Goal: Obtain resource: Download file/media

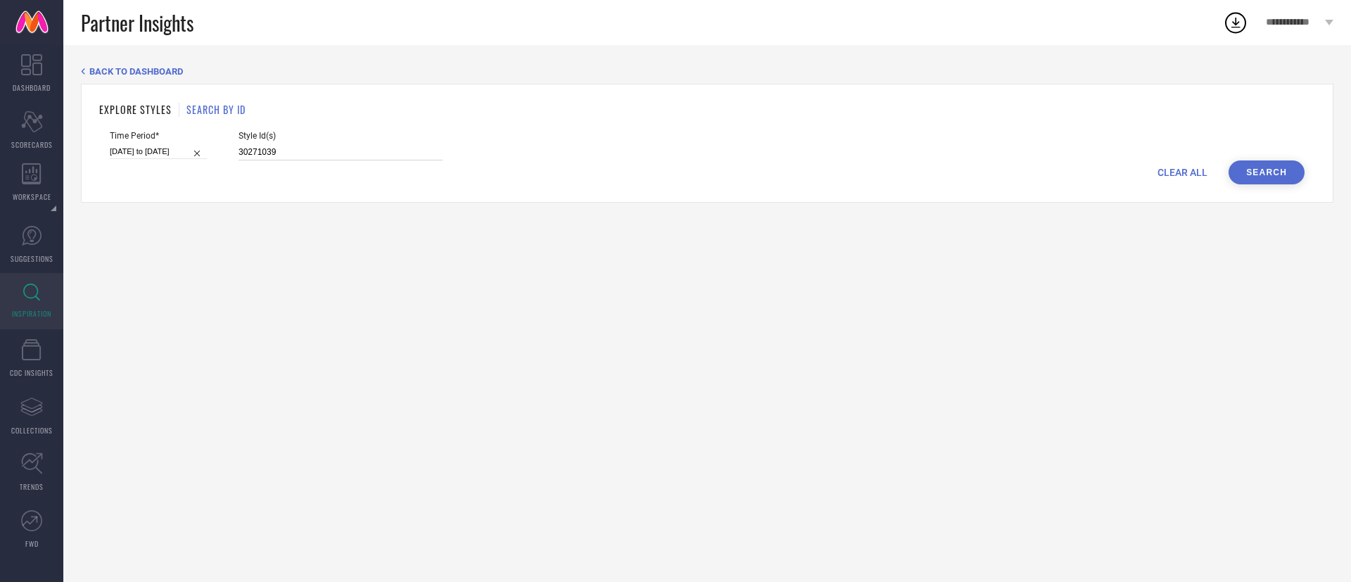
click at [293, 153] on input "30271039" at bounding box center [341, 152] width 204 height 16
paste input "3527671 33527714 33527666 33527668 33527852 33528253 33527787 33527822 33527726…"
type input "33527671 33527714 33527666 33527668 33527852 33528253 33527787 33527822 3352772…"
select select "2"
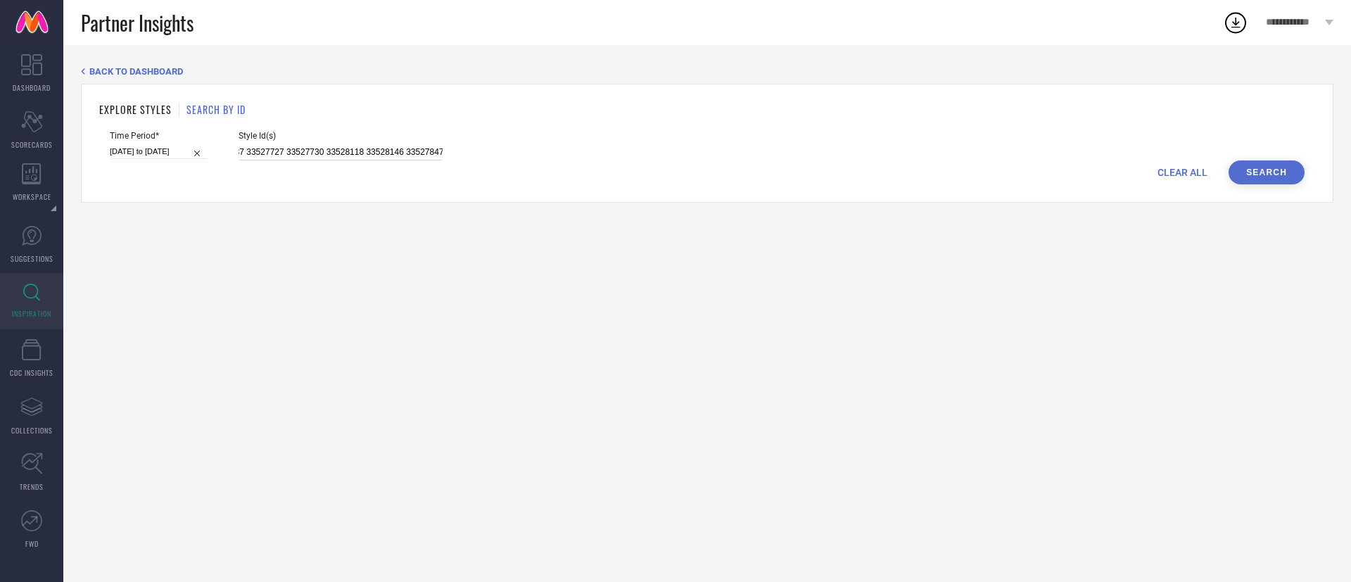
select select "2025"
select select "3"
select select "2025"
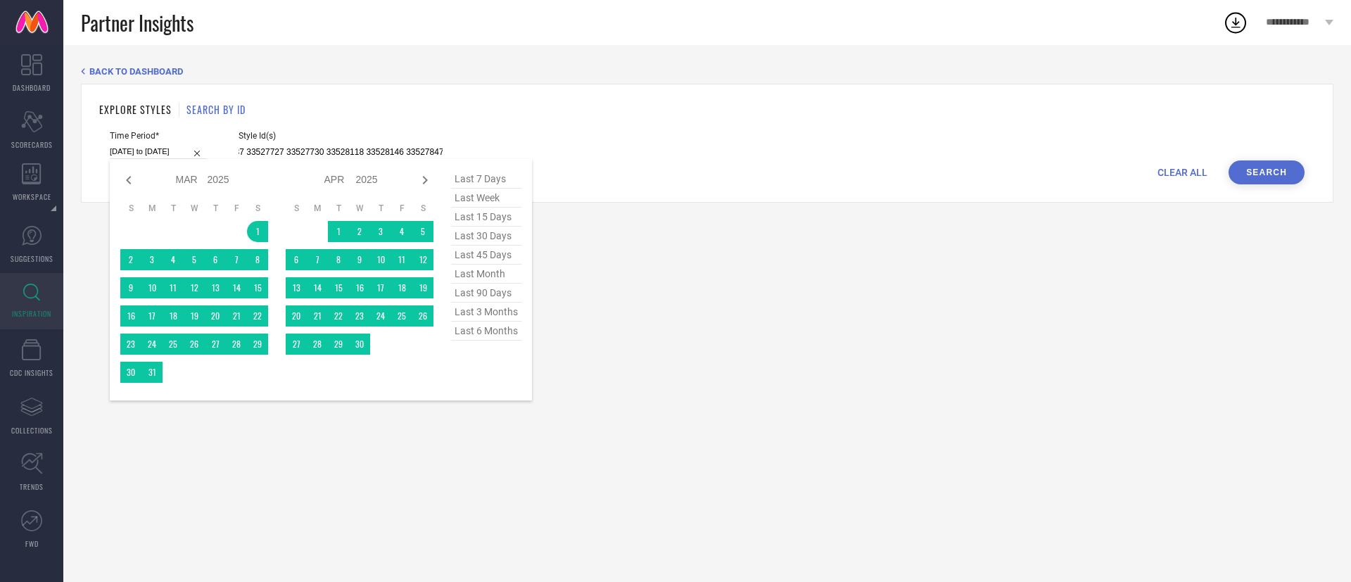
click at [174, 153] on input "[DATE] to [DATE]" at bounding box center [158, 151] width 97 height 15
type input "33527671 33527714 33527666 33527668 33527852 33528253 33527787 33527822 3352772…"
click at [129, 180] on icon at bounding box center [128, 180] width 17 height 17
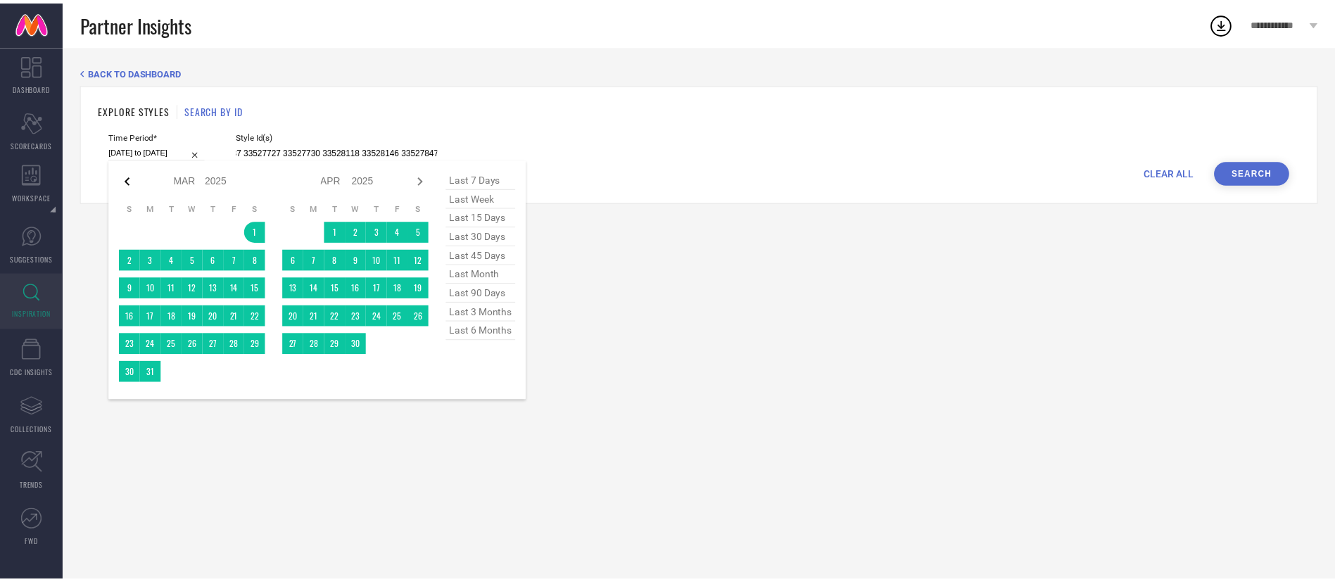
scroll to position [0, 0]
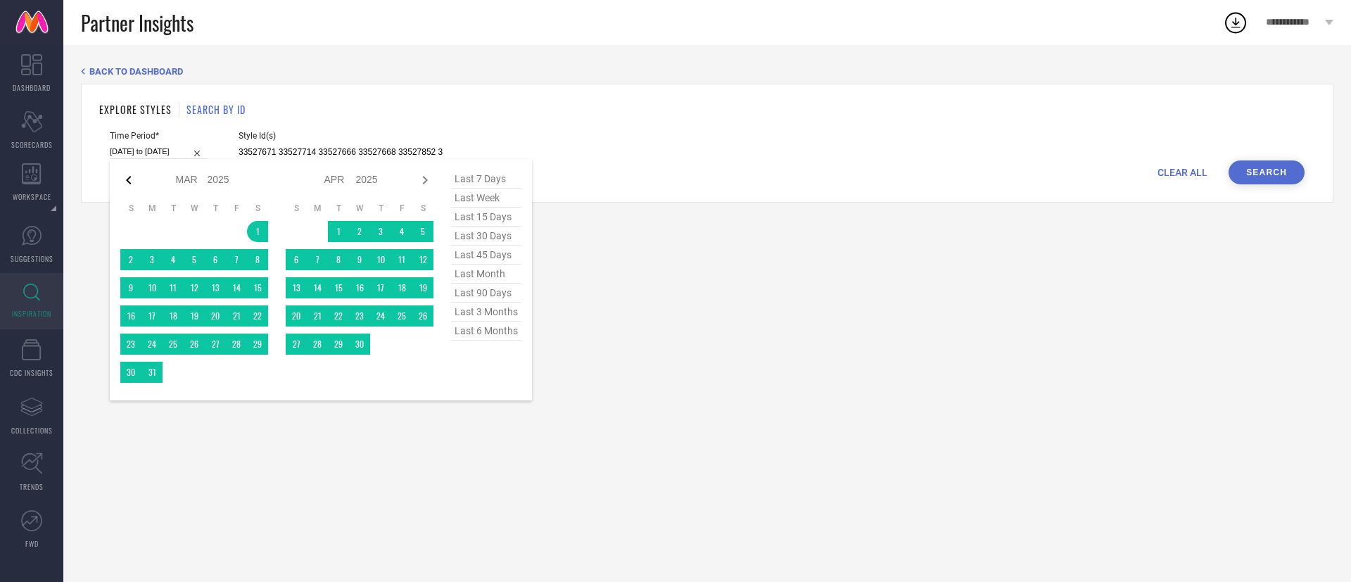
select select "1"
select select "2025"
select select "2"
select select "2025"
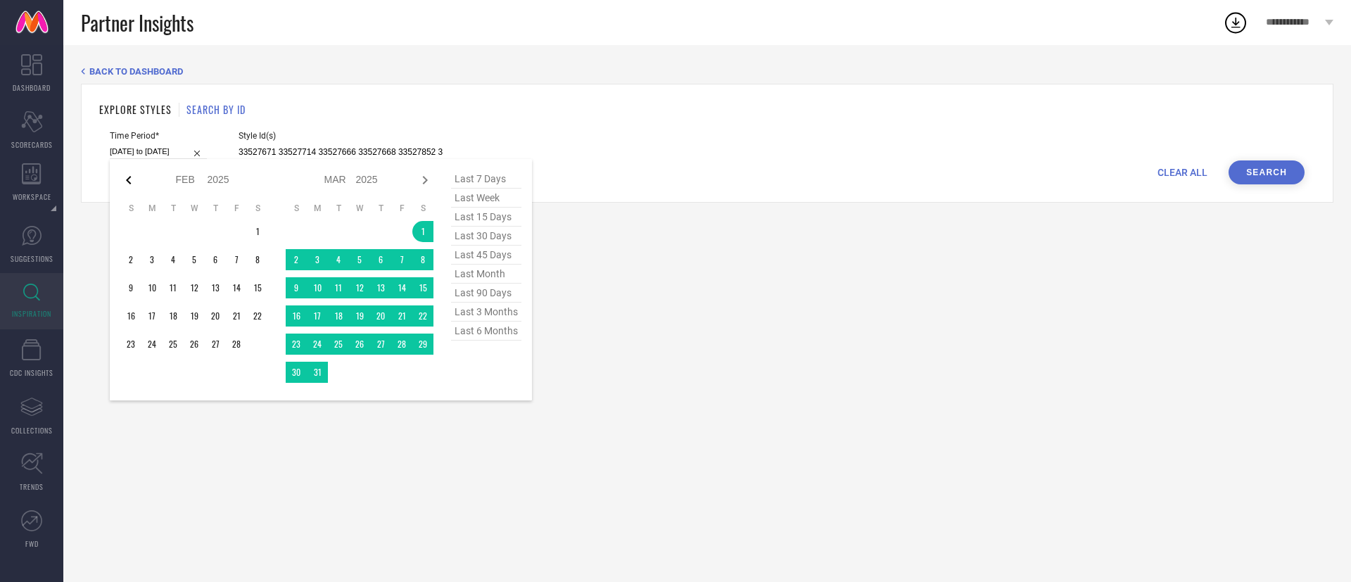
click at [131, 184] on icon at bounding box center [128, 180] width 17 height 17
select select "2025"
select select "1"
select select "2025"
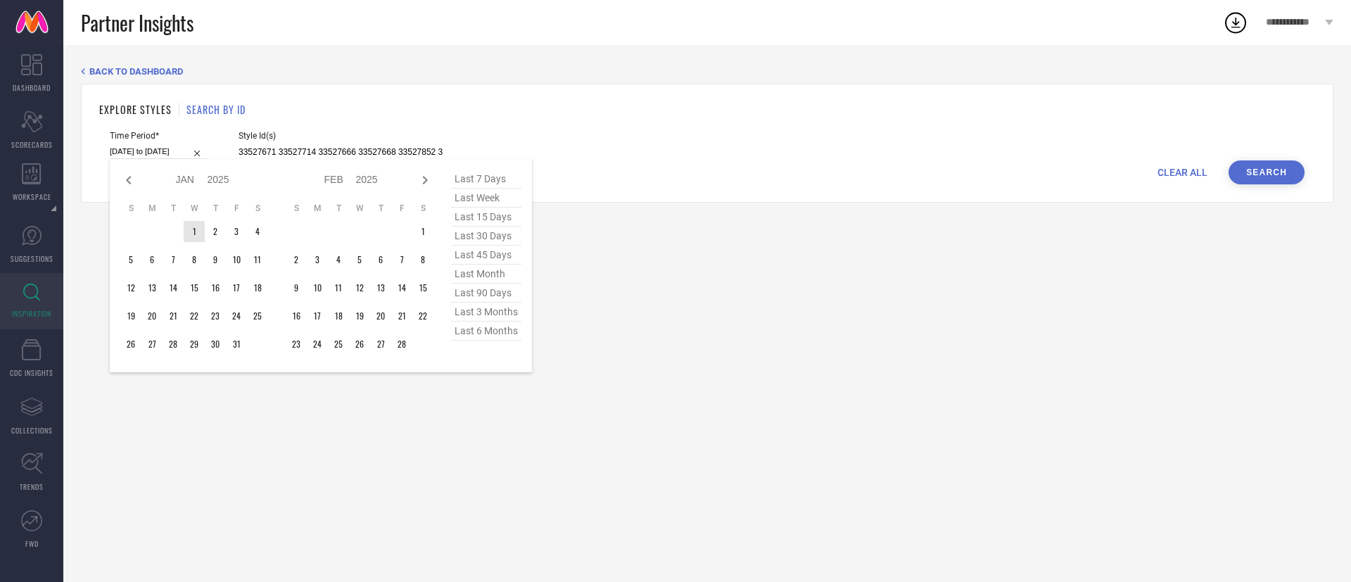
type input "After [DATE]"
click at [194, 230] on td "1" at bounding box center [194, 231] width 21 height 21
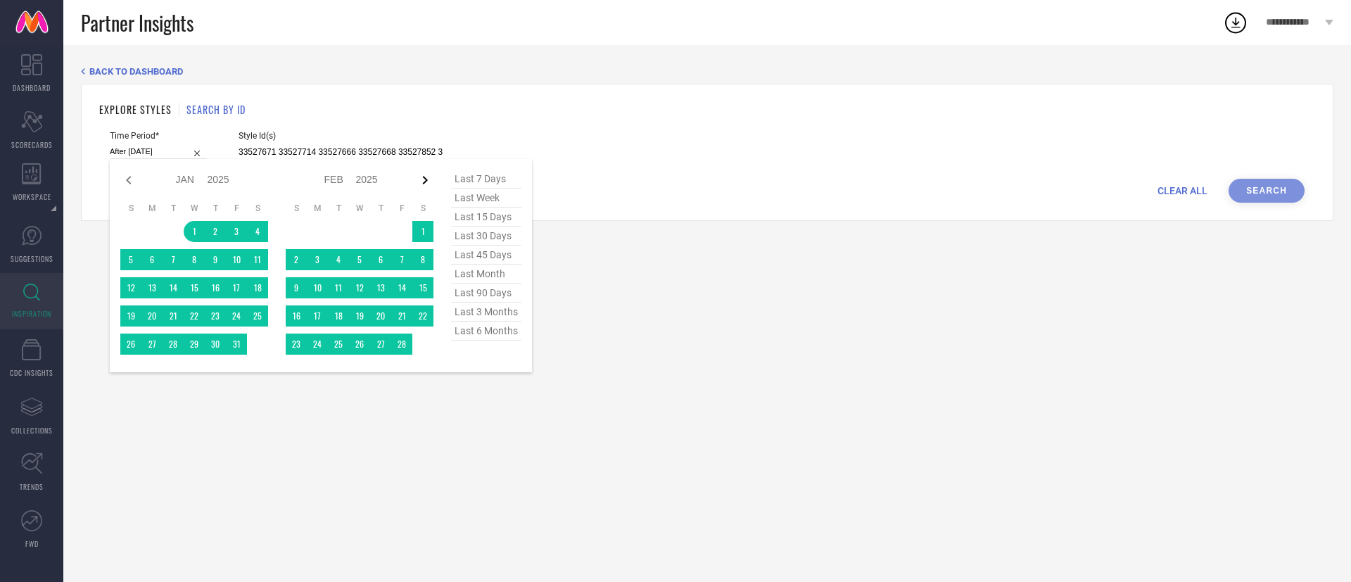
click at [427, 179] on icon at bounding box center [425, 180] width 5 height 8
select select "1"
select select "2025"
select select "2"
select select "2025"
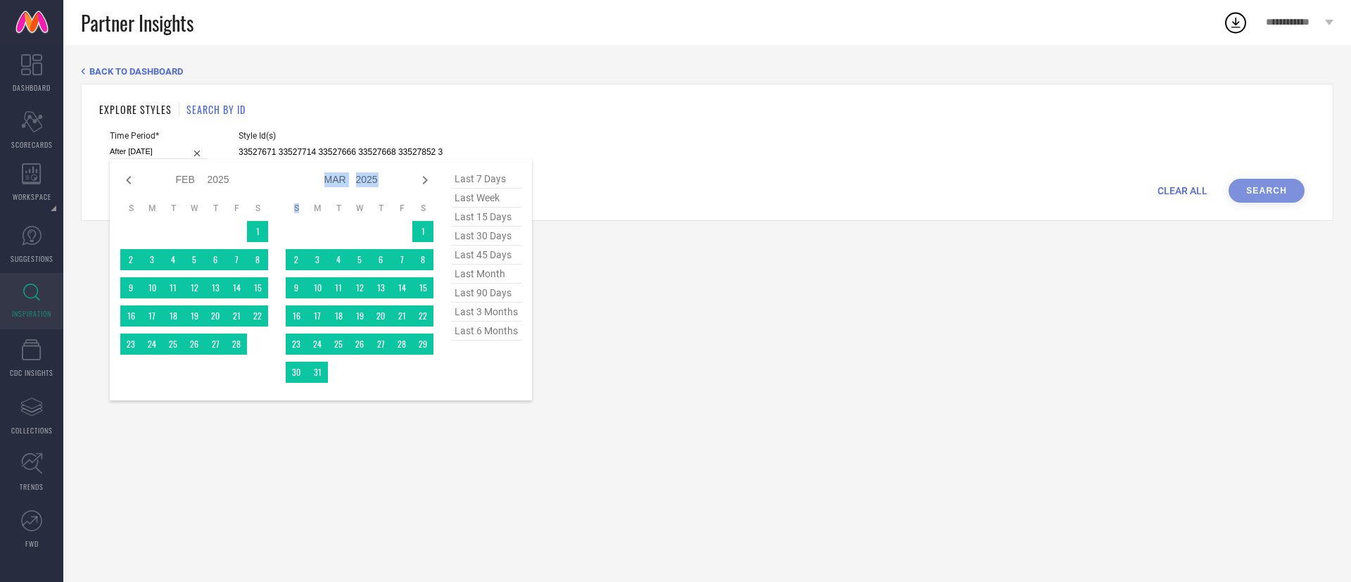
click at [427, 179] on icon at bounding box center [425, 180] width 5 height 8
select select "2"
select select "2025"
select select "3"
select select "2025"
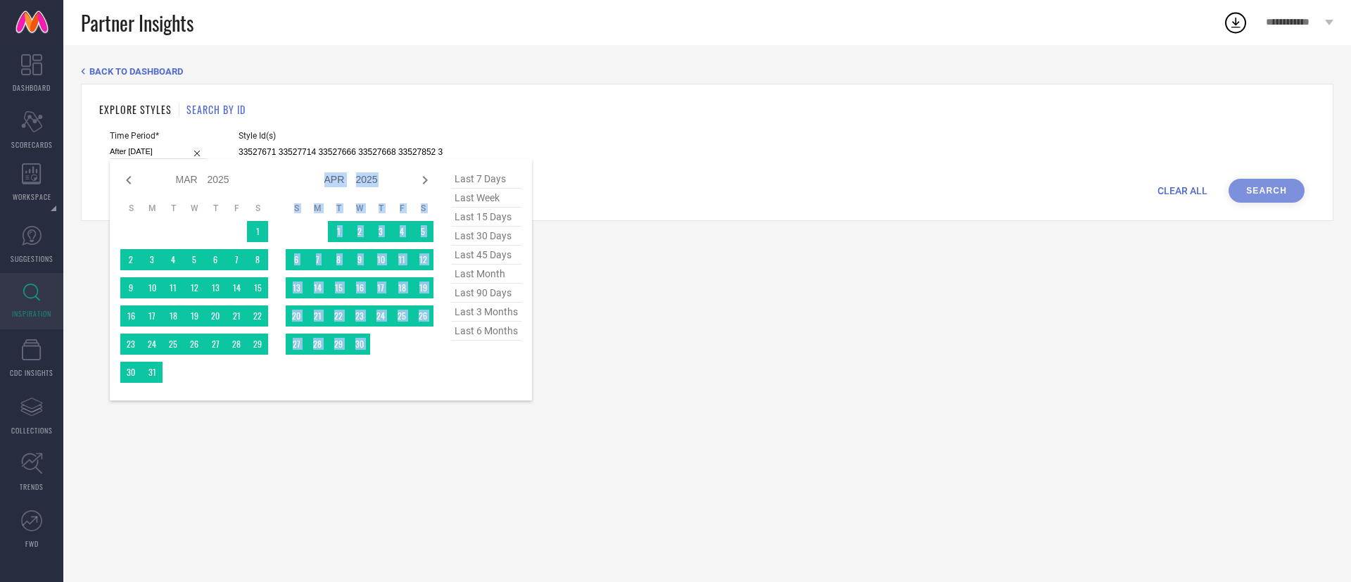
click at [427, 179] on icon at bounding box center [425, 180] width 5 height 8
select select "3"
select select "2025"
select select "4"
select select "2025"
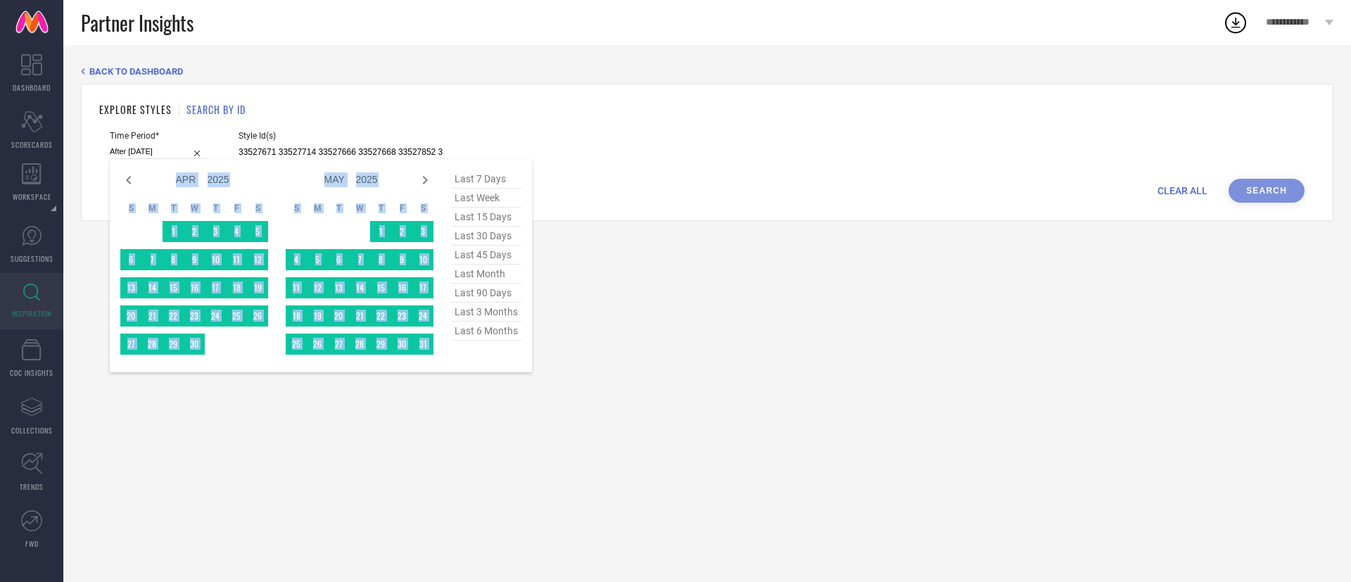
click at [427, 179] on icon at bounding box center [425, 180] width 5 height 8
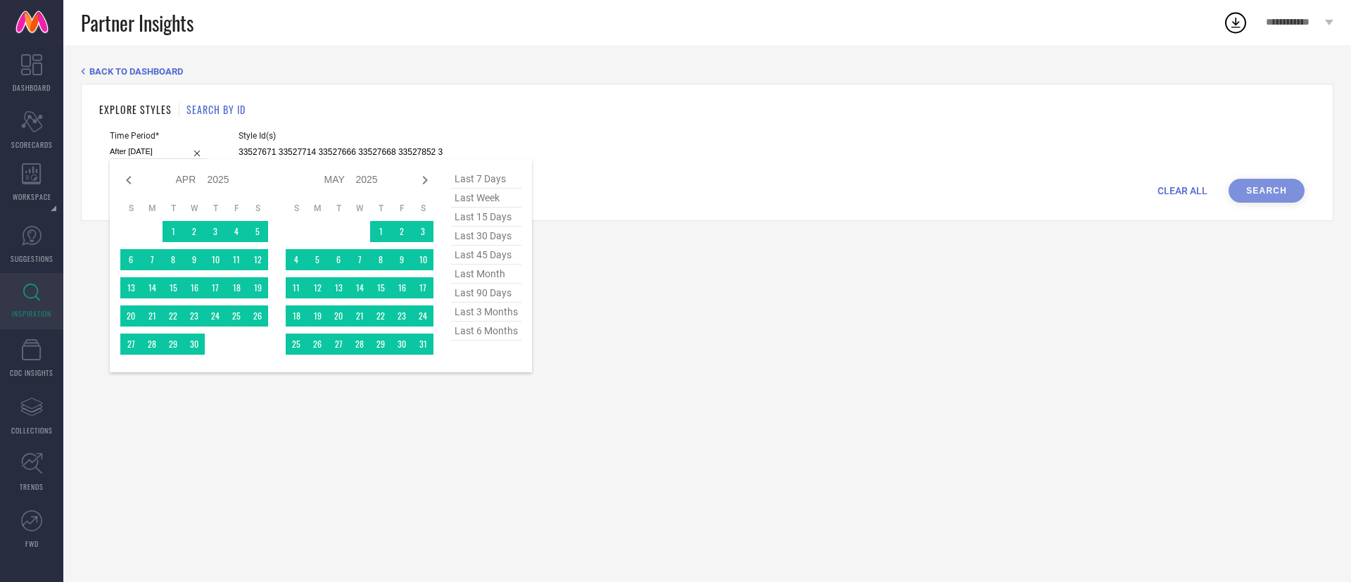
select select "4"
select select "2025"
select select "5"
select select "2025"
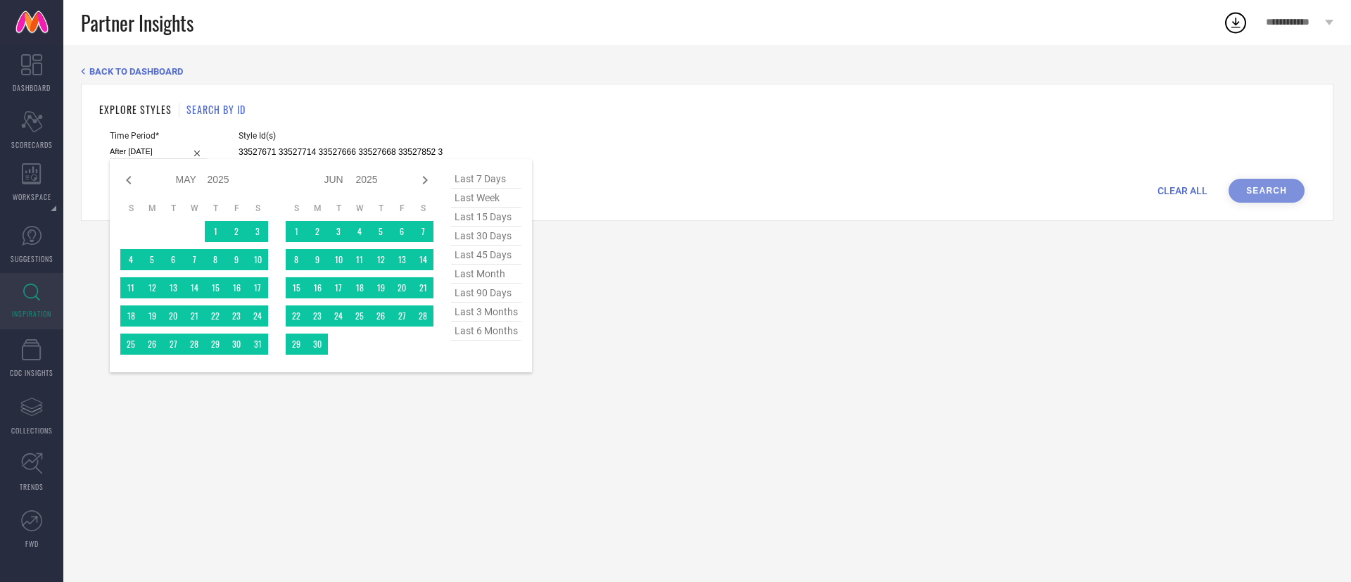
click at [427, 179] on icon at bounding box center [425, 180] width 5 height 8
select select "5"
select select "2025"
select select "6"
select select "2025"
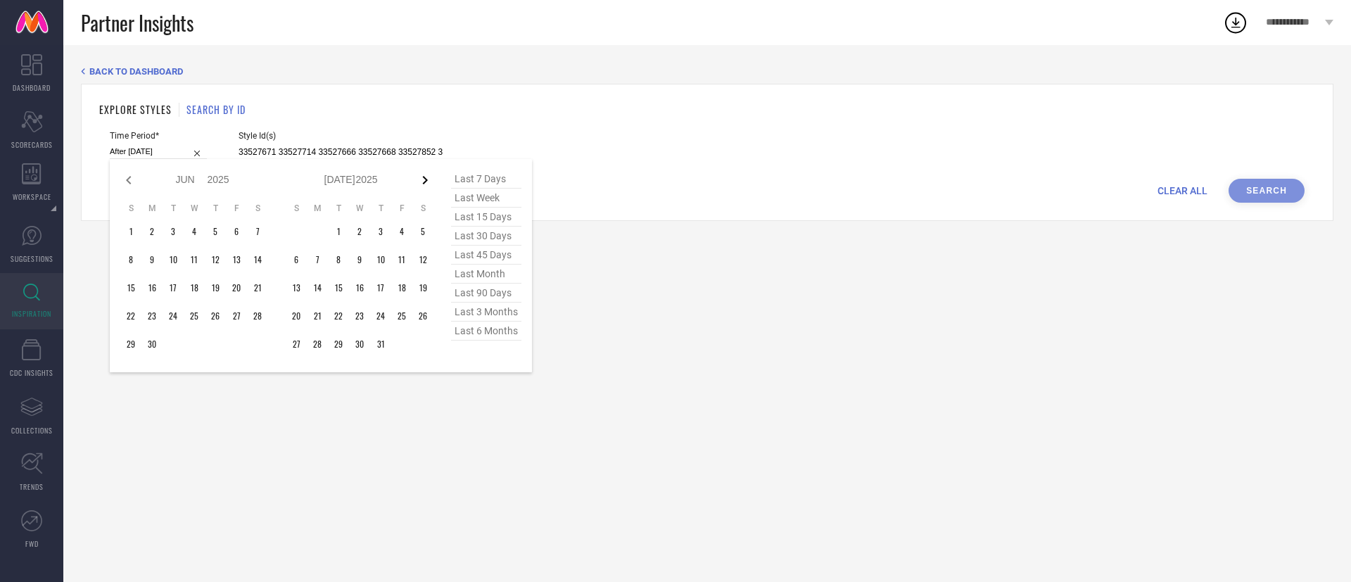
click at [424, 175] on icon at bounding box center [425, 180] width 17 height 17
select select "6"
select select "2025"
select select "7"
select select "2025"
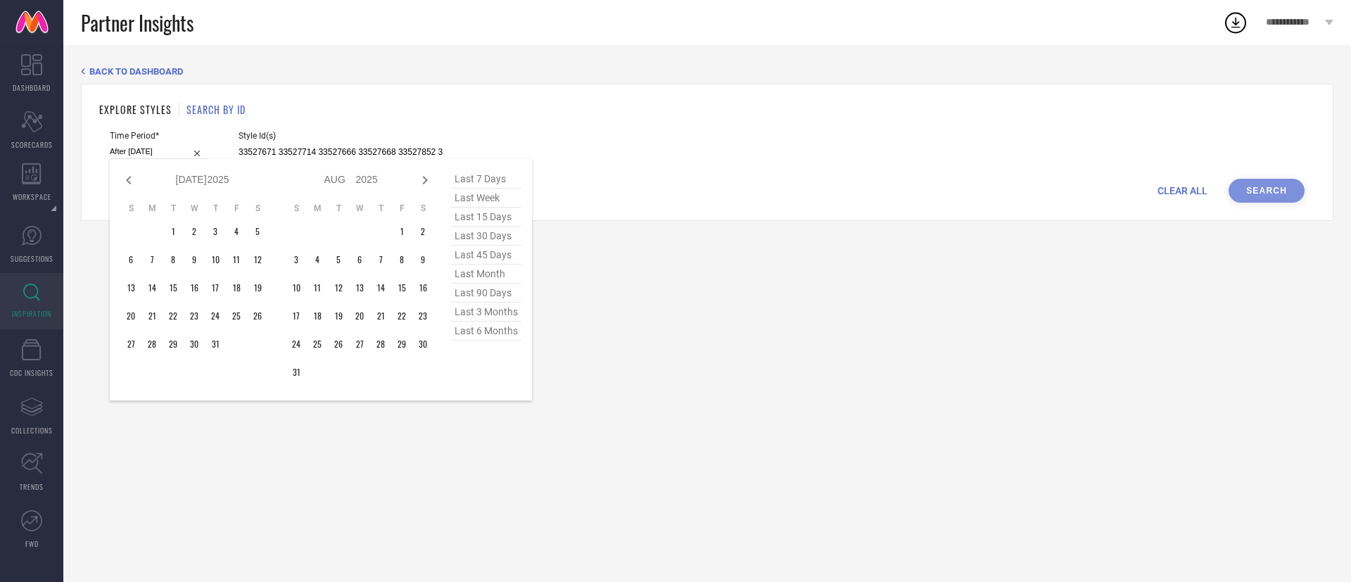
click at [424, 175] on icon at bounding box center [425, 180] width 17 height 17
select select "7"
select select "2025"
select select "8"
select select "2025"
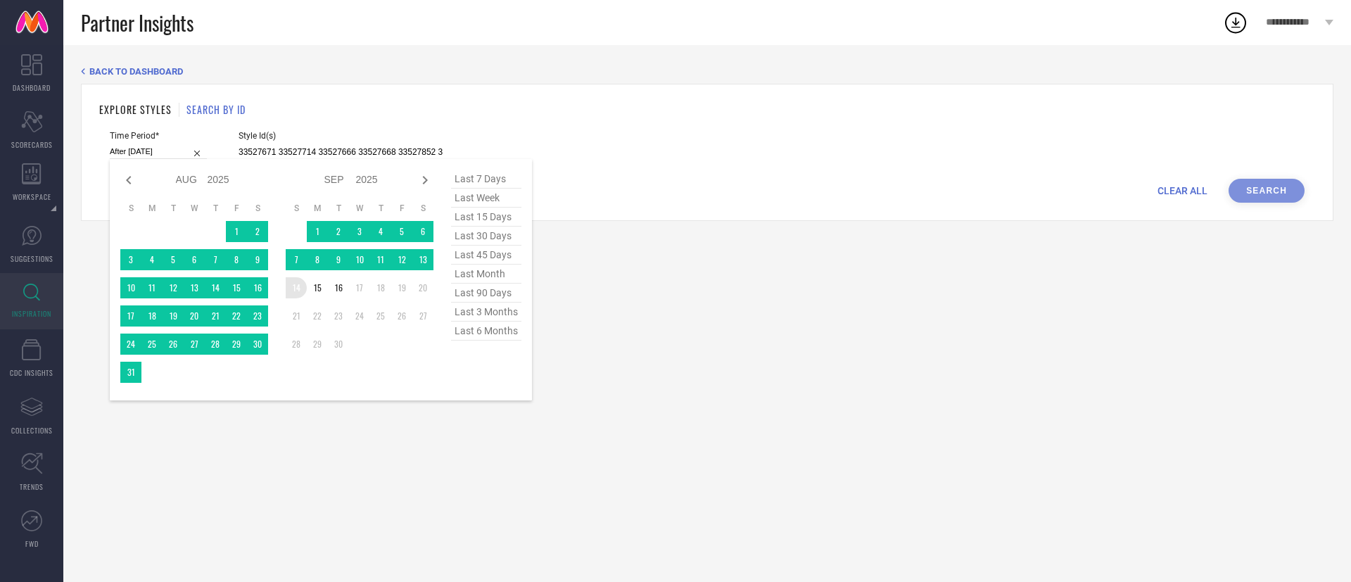
type input "[DATE] to [DATE]"
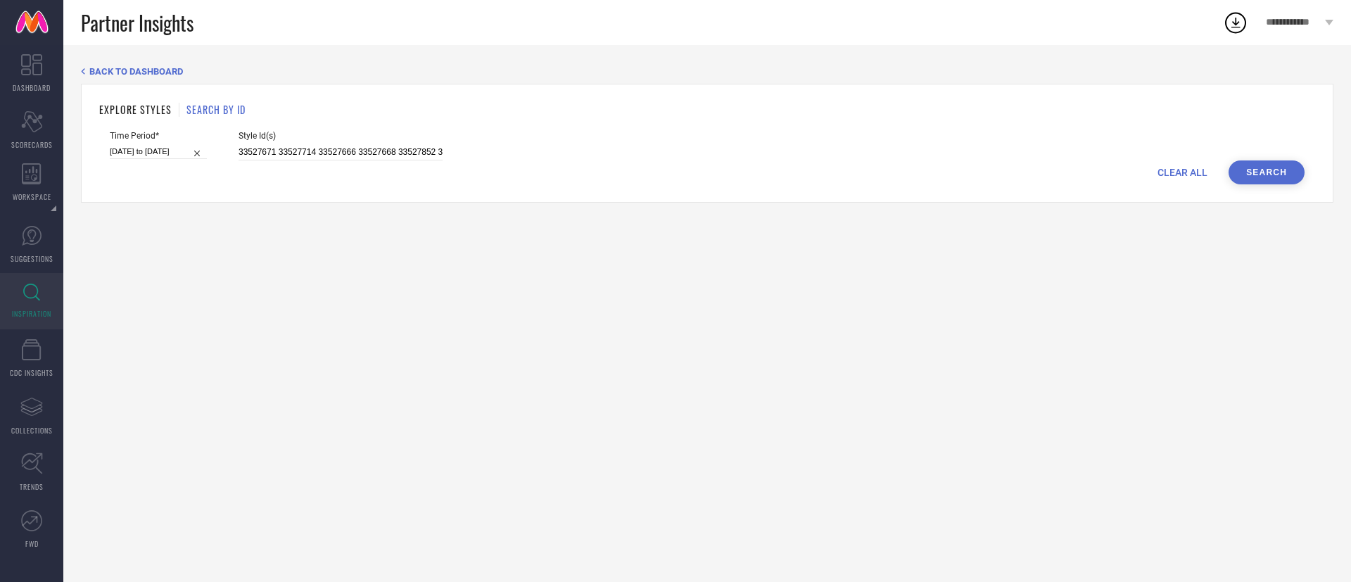
click at [160, 153] on input "[DATE] to [DATE]" at bounding box center [158, 151] width 97 height 15
select select "2025"
select select "1"
select select "2025"
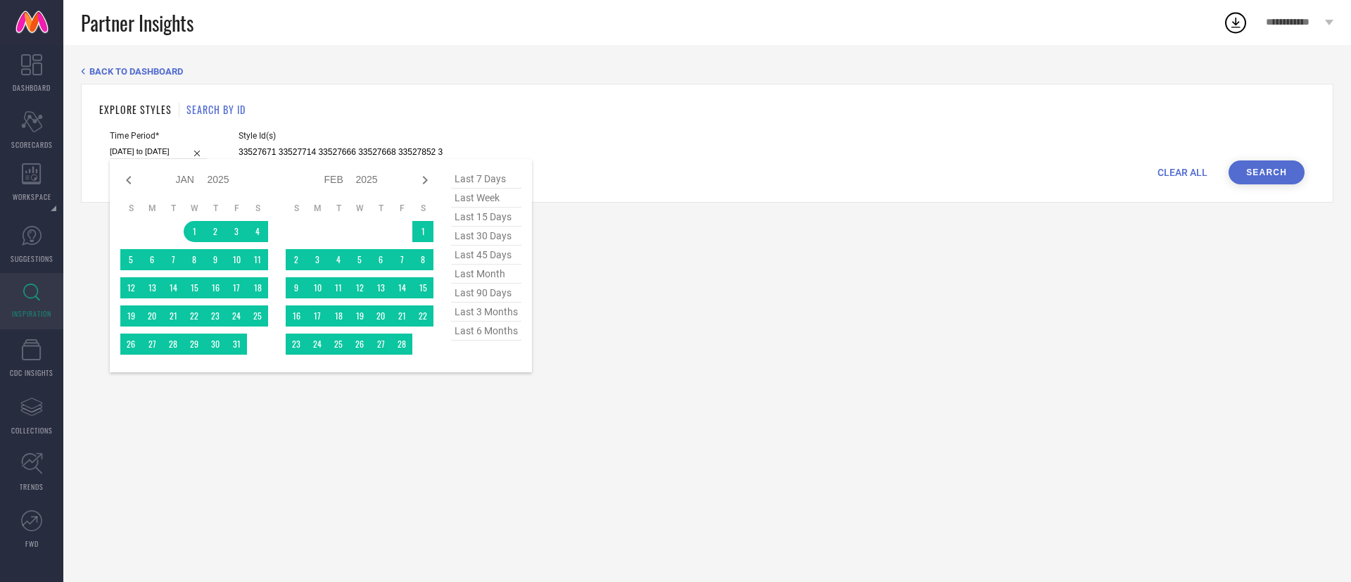
type input "After [DATE]"
click at [186, 229] on td "1" at bounding box center [194, 231] width 21 height 21
click at [426, 177] on icon at bounding box center [425, 180] width 17 height 17
select select "1"
select select "2025"
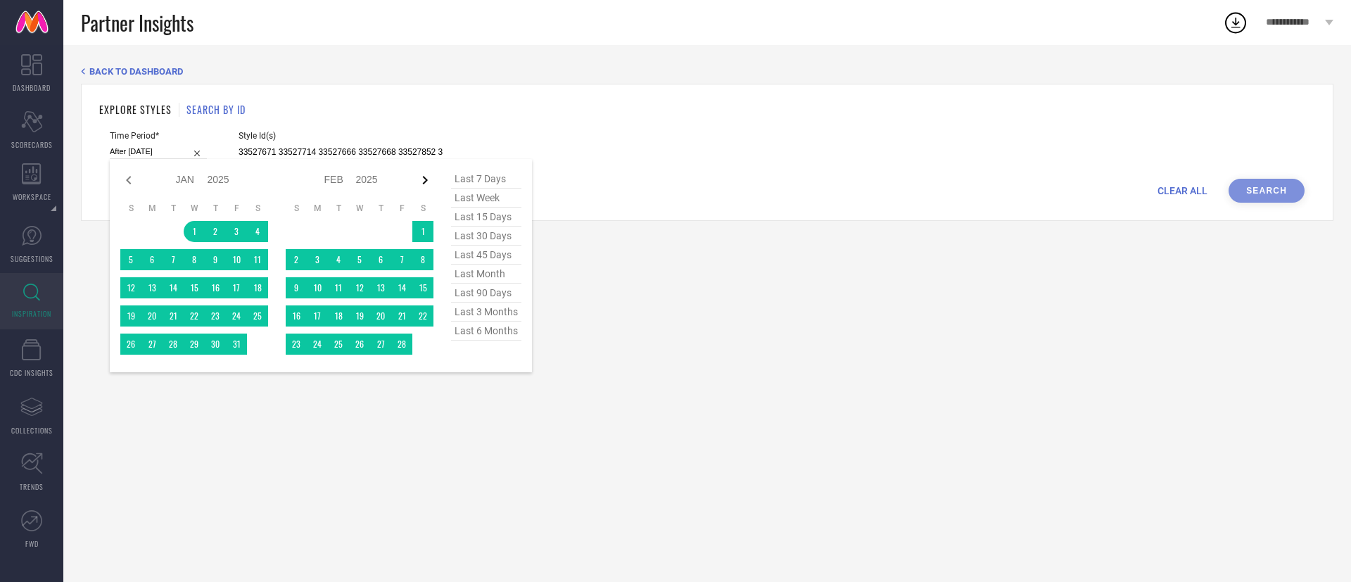
select select "2"
select select "2025"
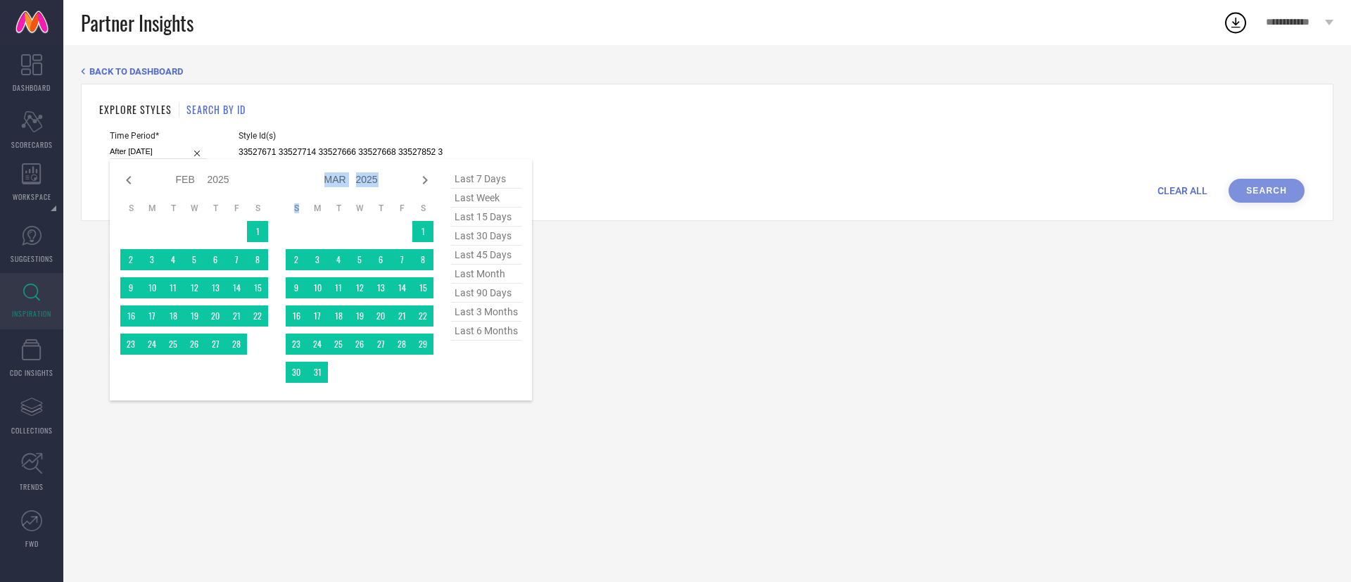
click at [426, 177] on icon at bounding box center [425, 180] width 17 height 17
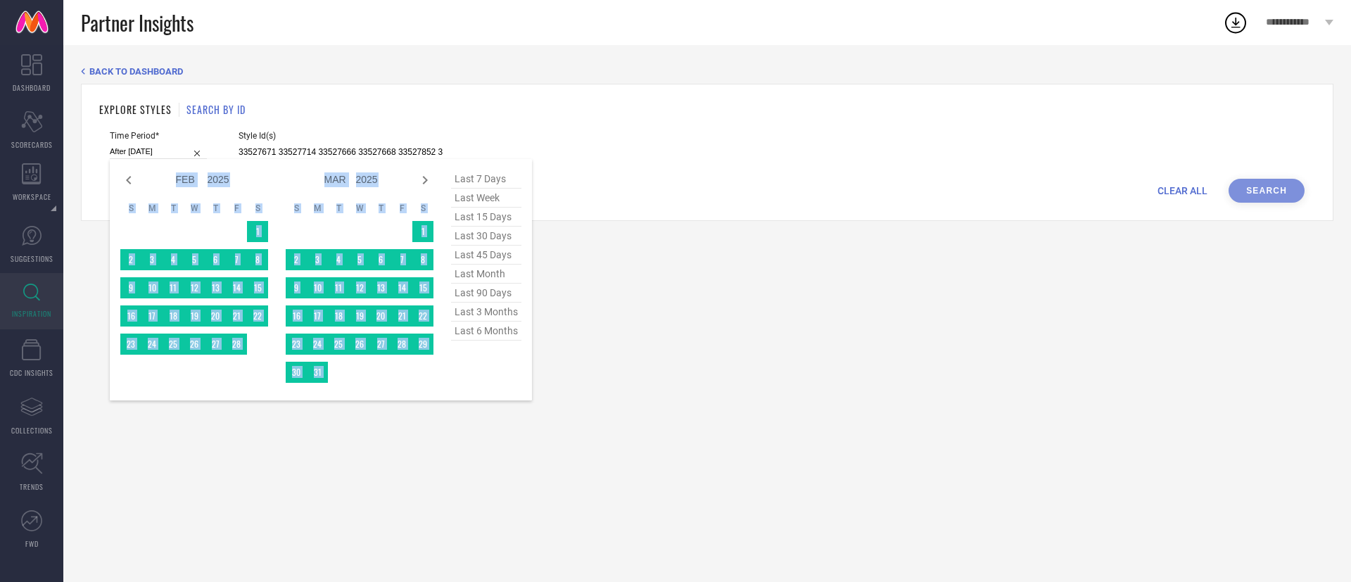
select select "3"
select select "2025"
select select "4"
select select "2025"
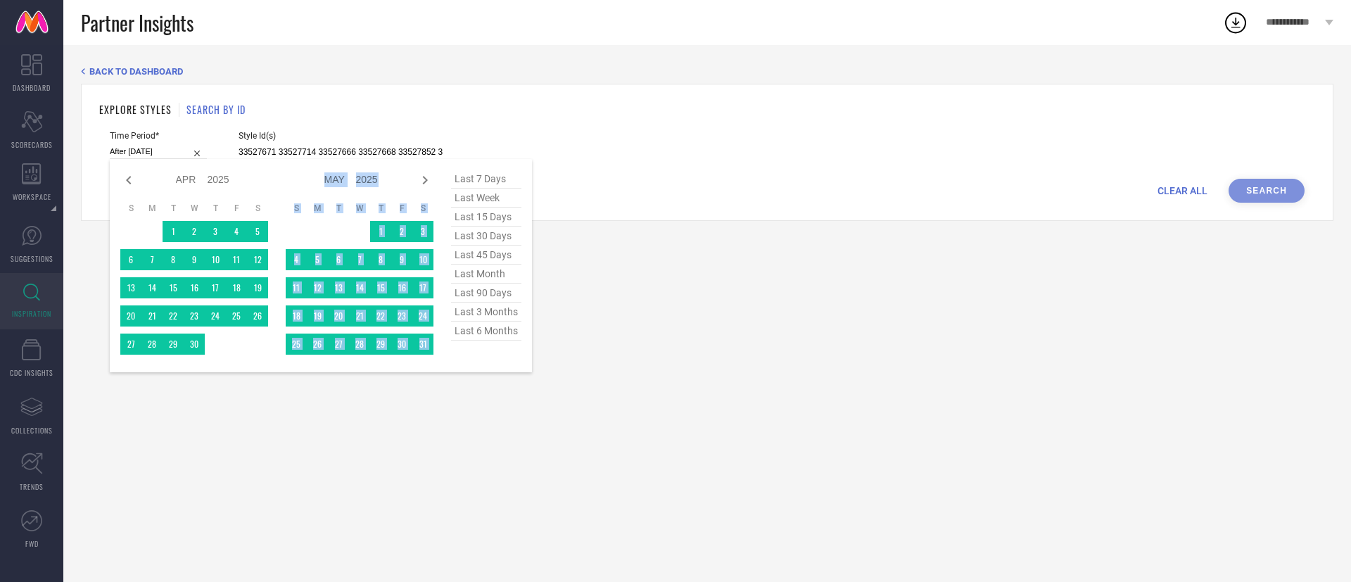
click at [426, 177] on icon at bounding box center [425, 180] width 17 height 17
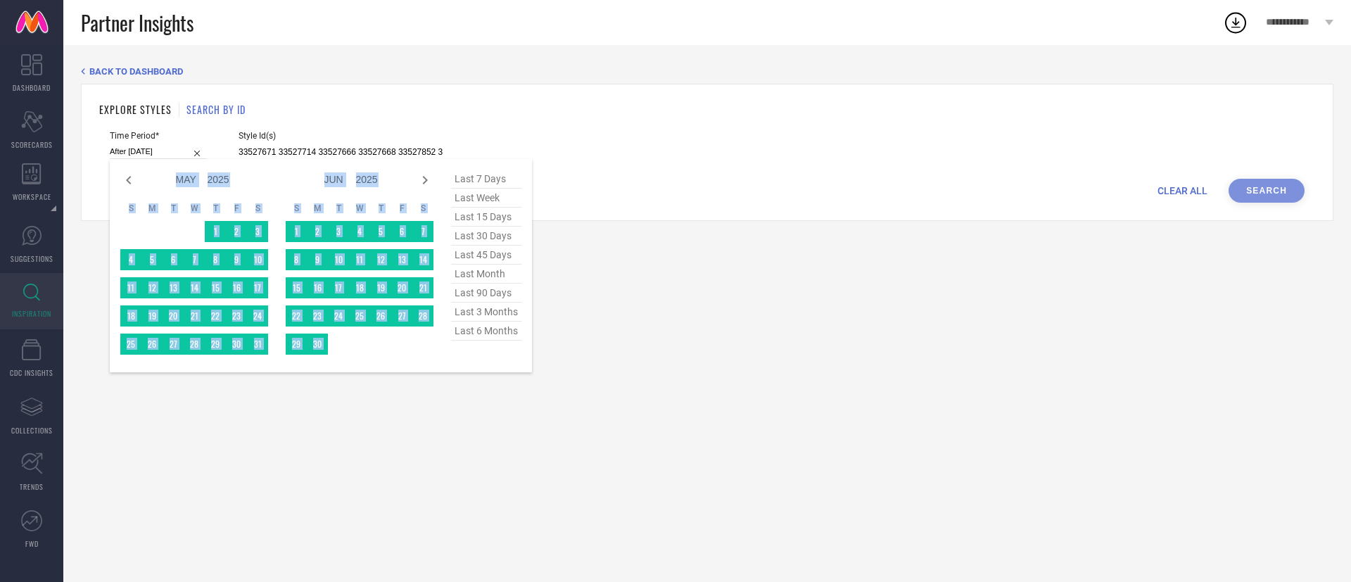
click at [426, 177] on icon at bounding box center [425, 180] width 17 height 17
select select "5"
select select "2025"
select select "6"
select select "2025"
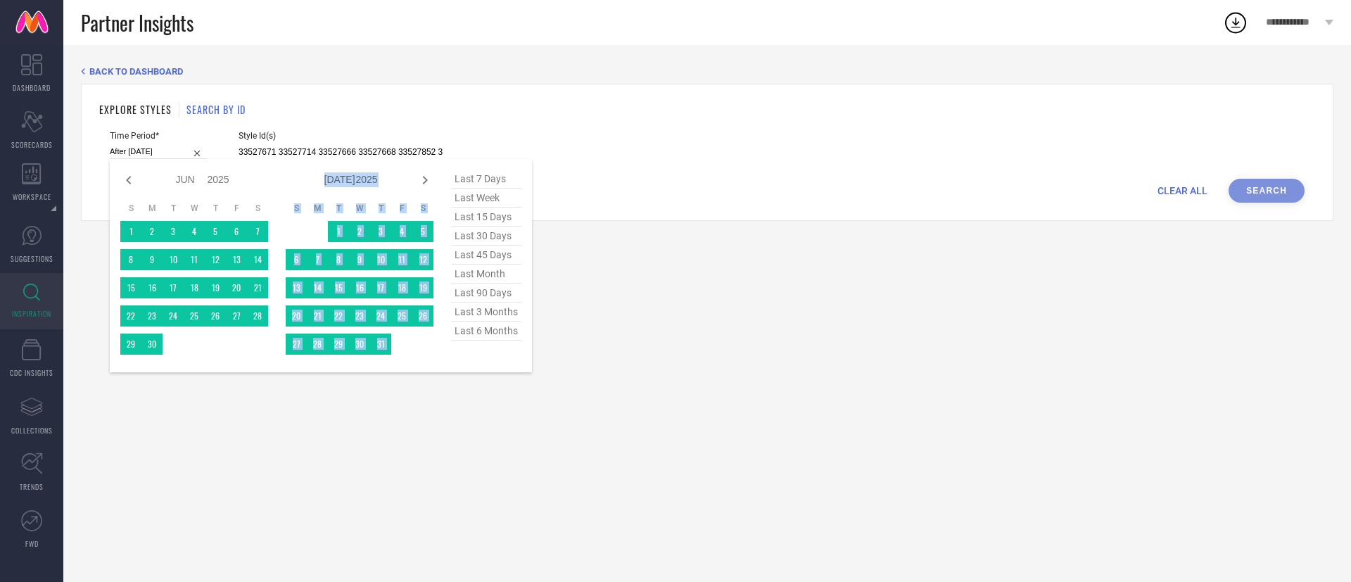
click at [426, 177] on icon at bounding box center [425, 180] width 17 height 17
select select "6"
select select "2025"
select select "7"
select select "2025"
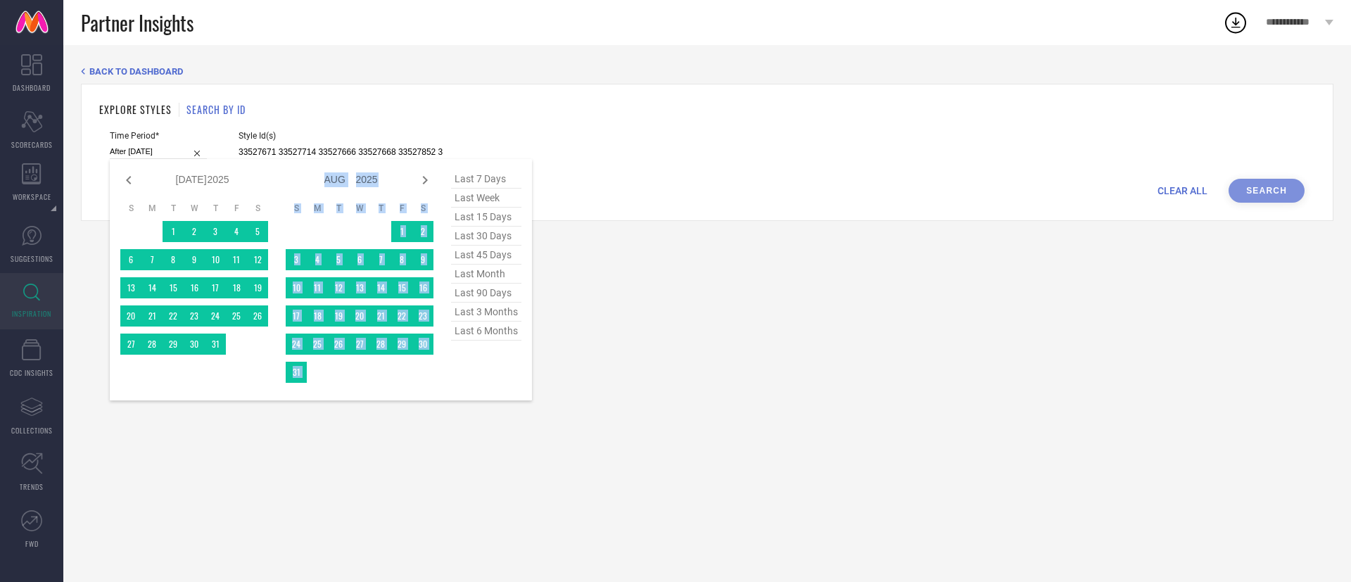
click at [426, 177] on icon at bounding box center [425, 180] width 17 height 17
select select "7"
select select "2025"
select select "8"
select select "2025"
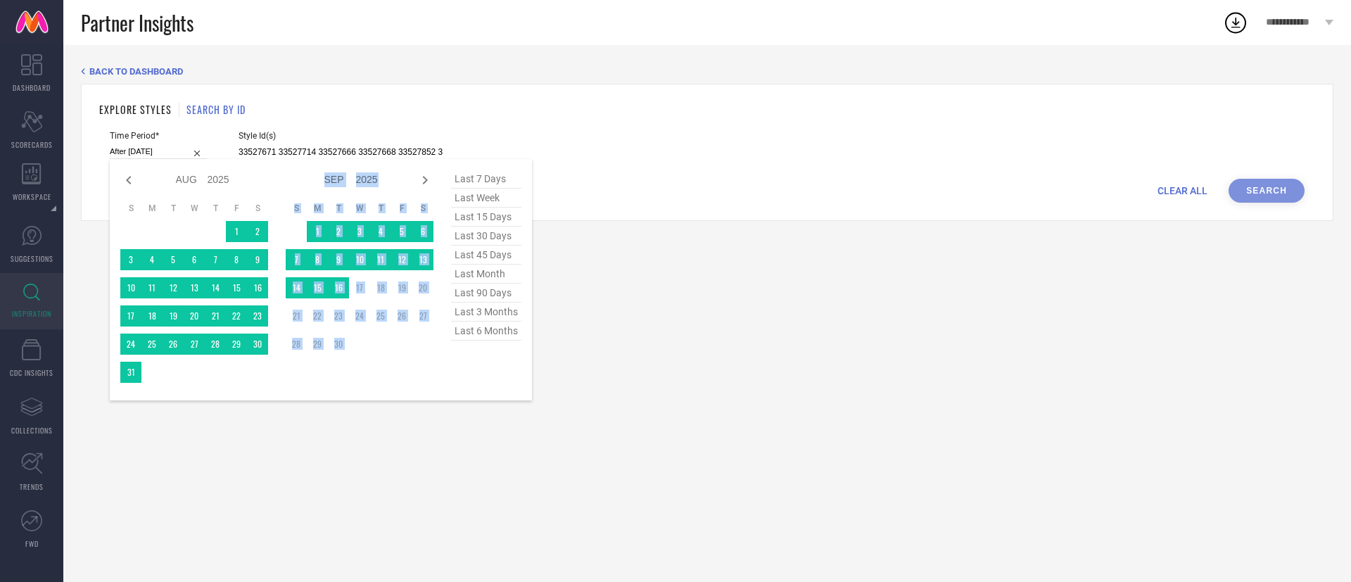
click at [426, 177] on icon at bounding box center [425, 180] width 17 height 17
select select "8"
select select "2025"
select select "9"
select select "2025"
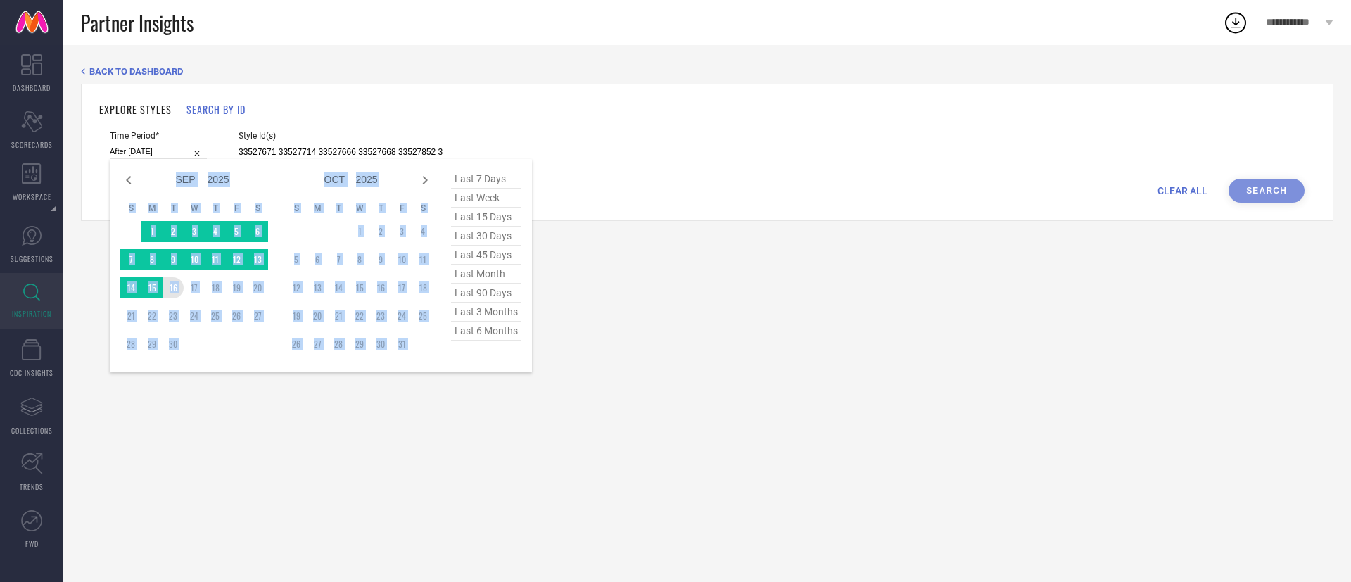
type input "[DATE] to [DATE]"
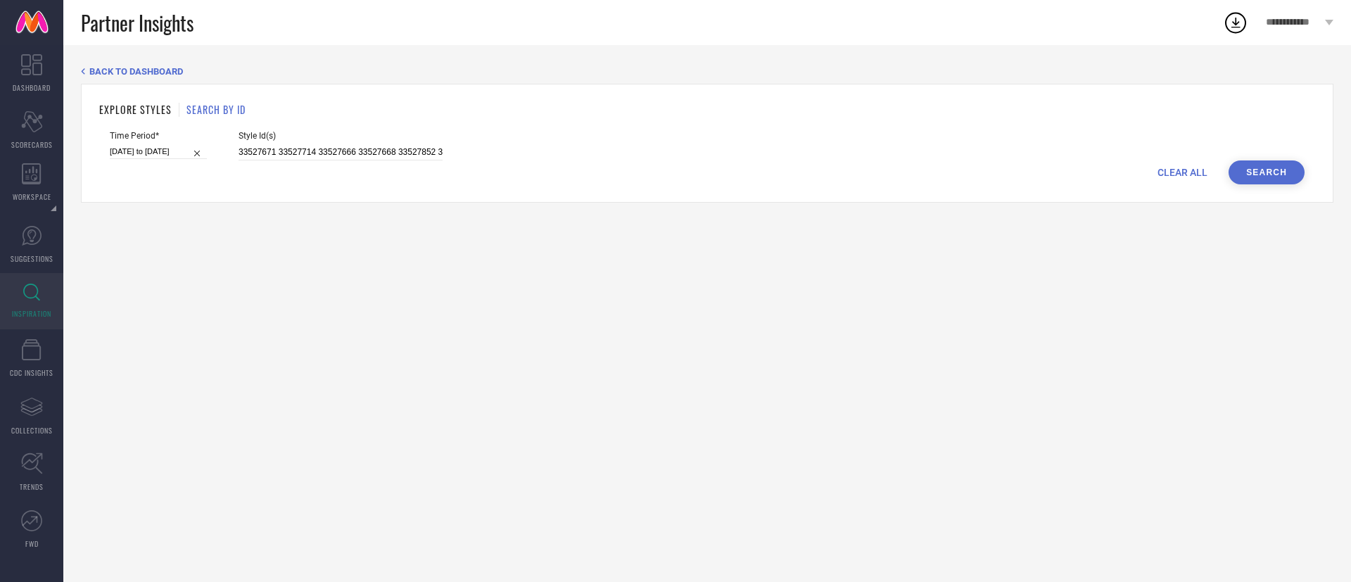
click at [1267, 183] on button "Search" at bounding box center [1267, 172] width 76 height 24
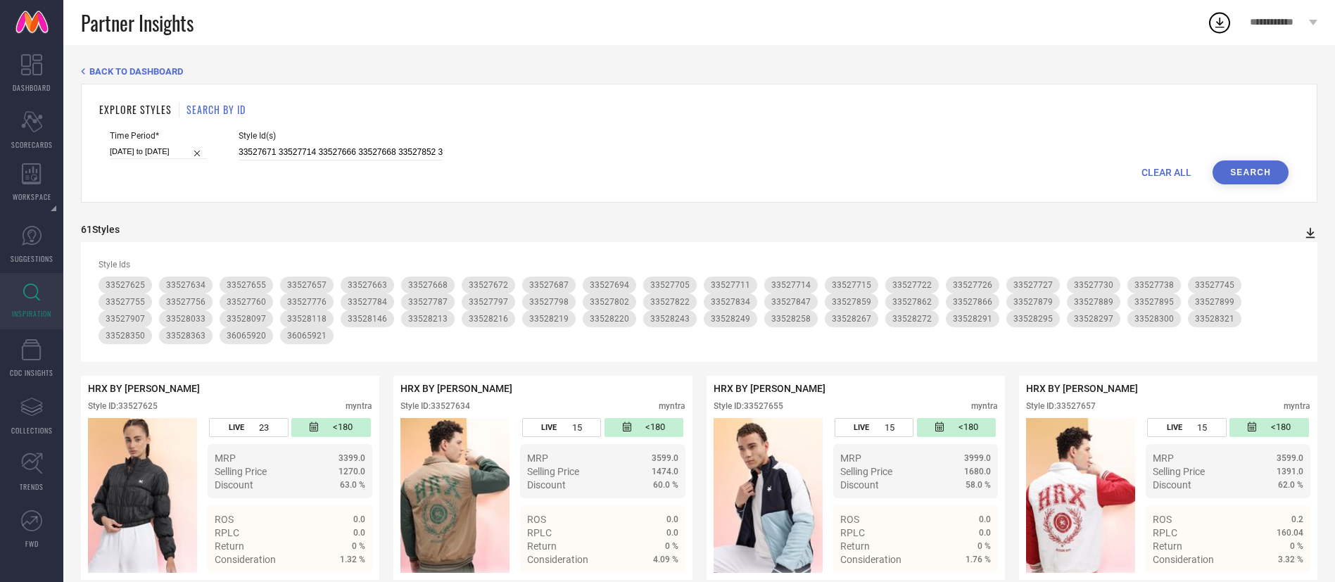
click at [1312, 230] on icon at bounding box center [1310, 233] width 14 height 14
click at [1304, 280] on li "CSV" at bounding box center [1294, 277] width 37 height 20
click at [1212, 37] on div "**********" at bounding box center [1271, 22] width 128 height 45
click at [1217, 31] on icon at bounding box center [1219, 22] width 25 height 25
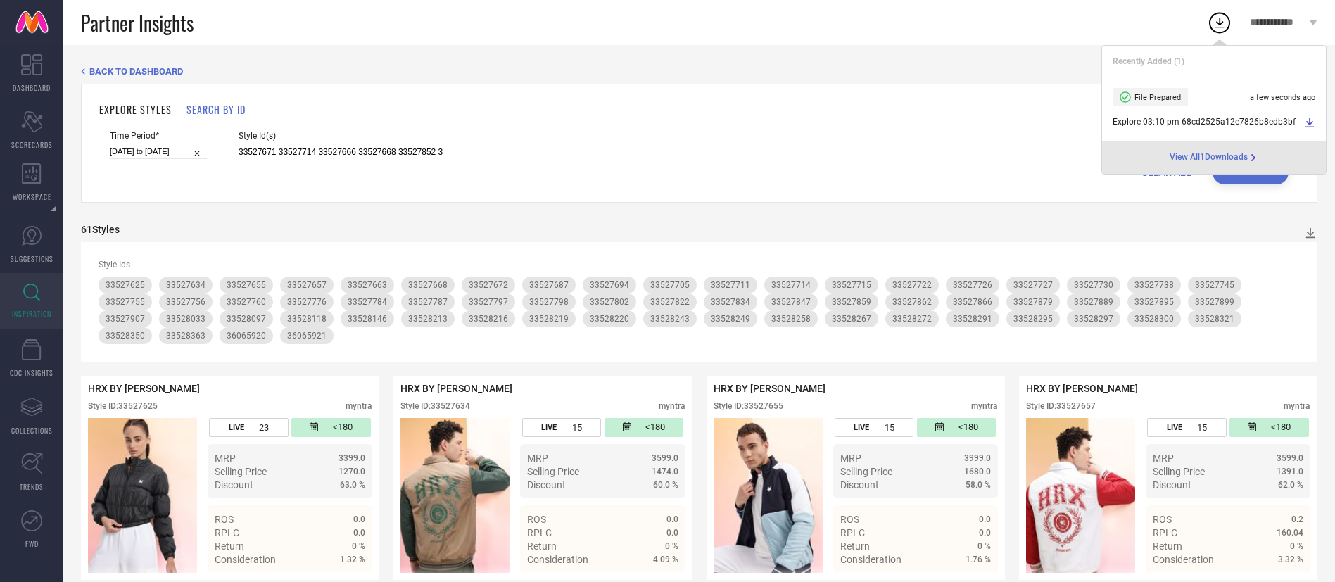
click at [377, 150] on input "33527671 33527714 33527666 33527668 33527852 33528253 33527787 33527822 3352772…" at bounding box center [341, 152] width 204 height 16
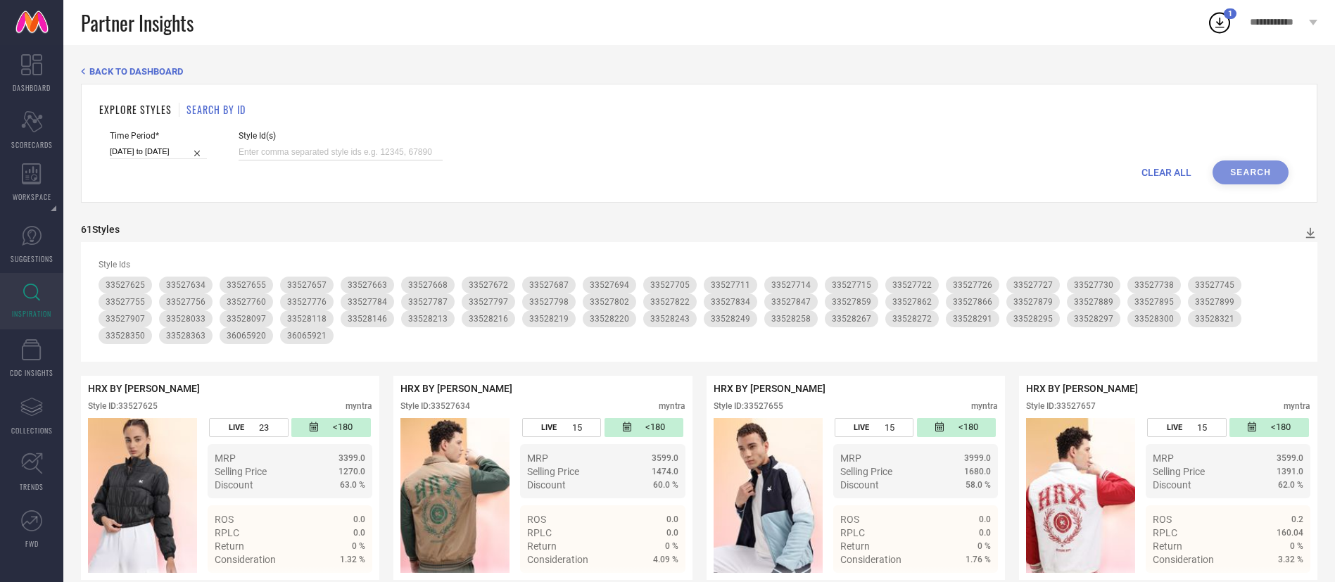
paste input "33527671 33527714 33527666 33527668 33527852 33528253 33527787 33527822 3352772…"
type input "33527671 33527714 33527666 33527668 33527852 33528253 33527787 33527822 3352772…"
click at [1278, 177] on button "Search" at bounding box center [1250, 172] width 76 height 24
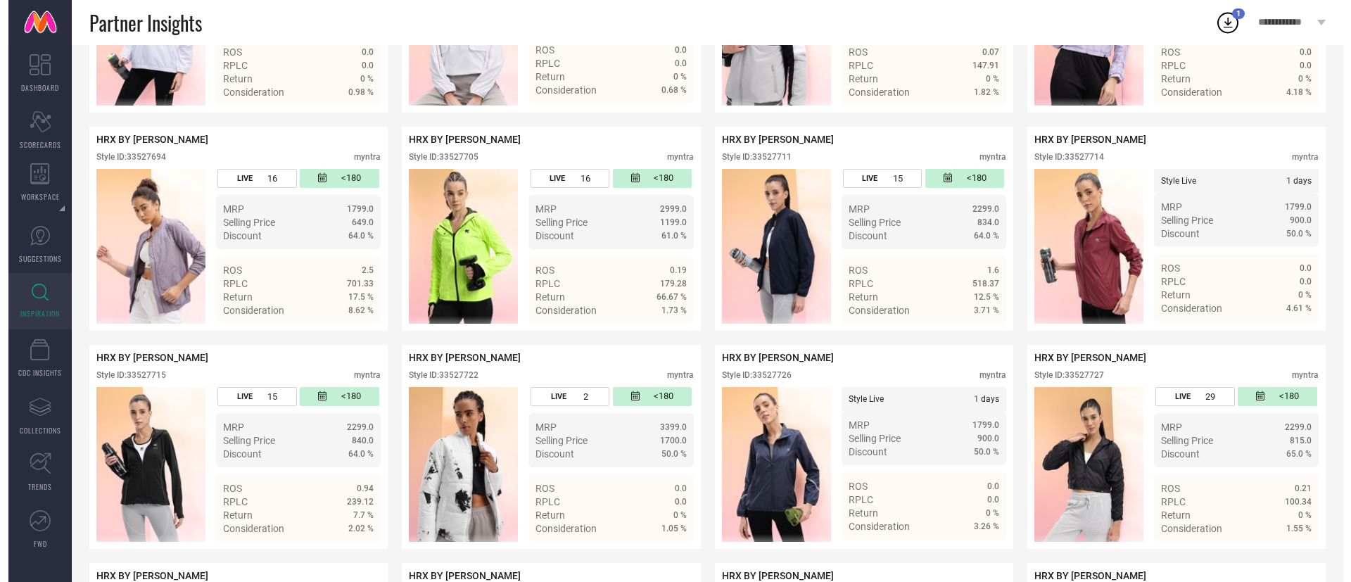
scroll to position [0, 0]
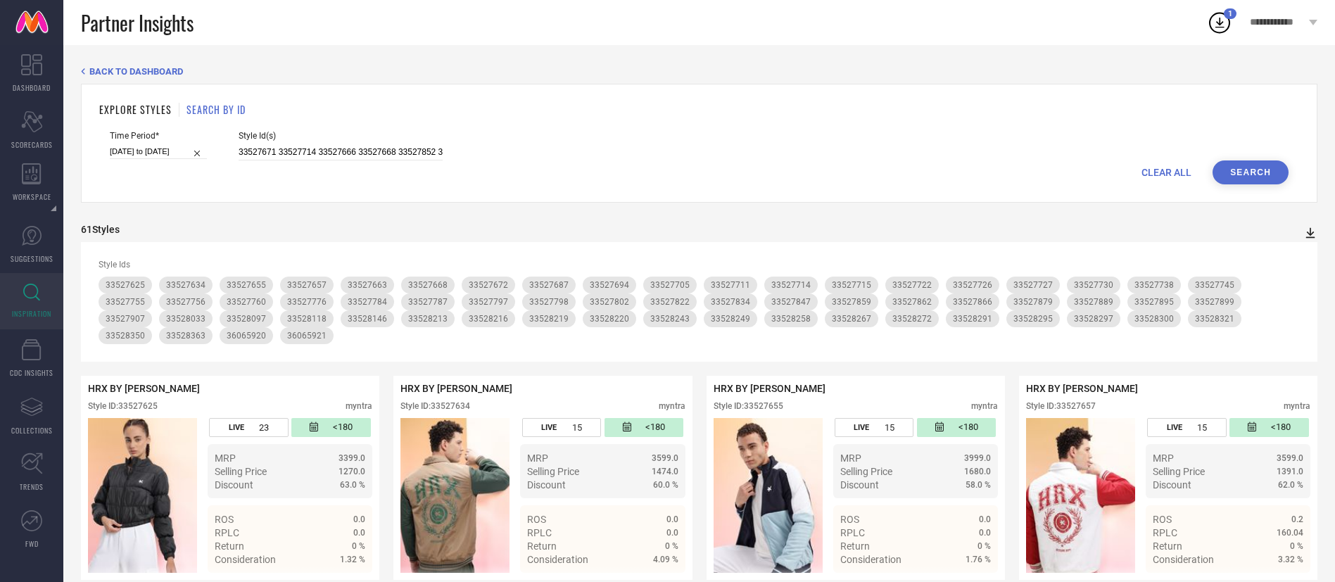
click at [1312, 233] on icon at bounding box center [1310, 233] width 14 height 14
click at [1300, 277] on span "CSV" at bounding box center [1295, 279] width 16 height 10
click at [1310, 233] on icon at bounding box center [1310, 233] width 9 height 11
click at [1292, 276] on span "CSV" at bounding box center [1295, 279] width 16 height 10
click at [1219, 18] on icon at bounding box center [1219, 23] width 9 height 11
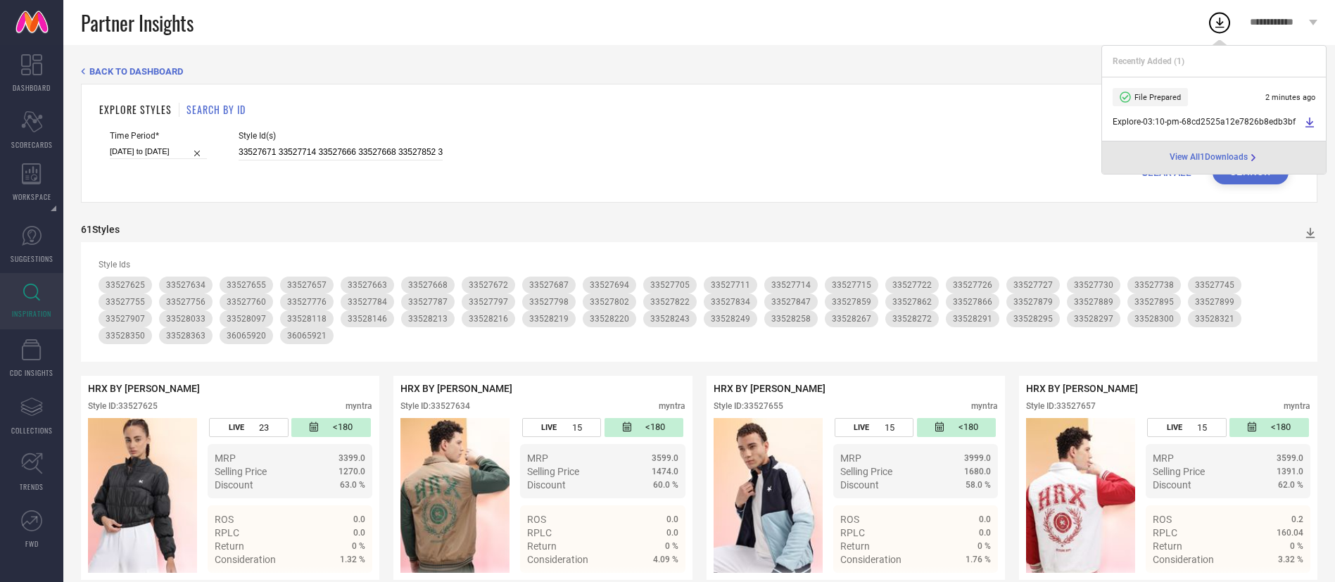
click at [1208, 148] on div "View All 1 Downloads" at bounding box center [1214, 157] width 224 height 32
click at [1210, 161] on span "View All 1 Downloads" at bounding box center [1209, 157] width 78 height 11
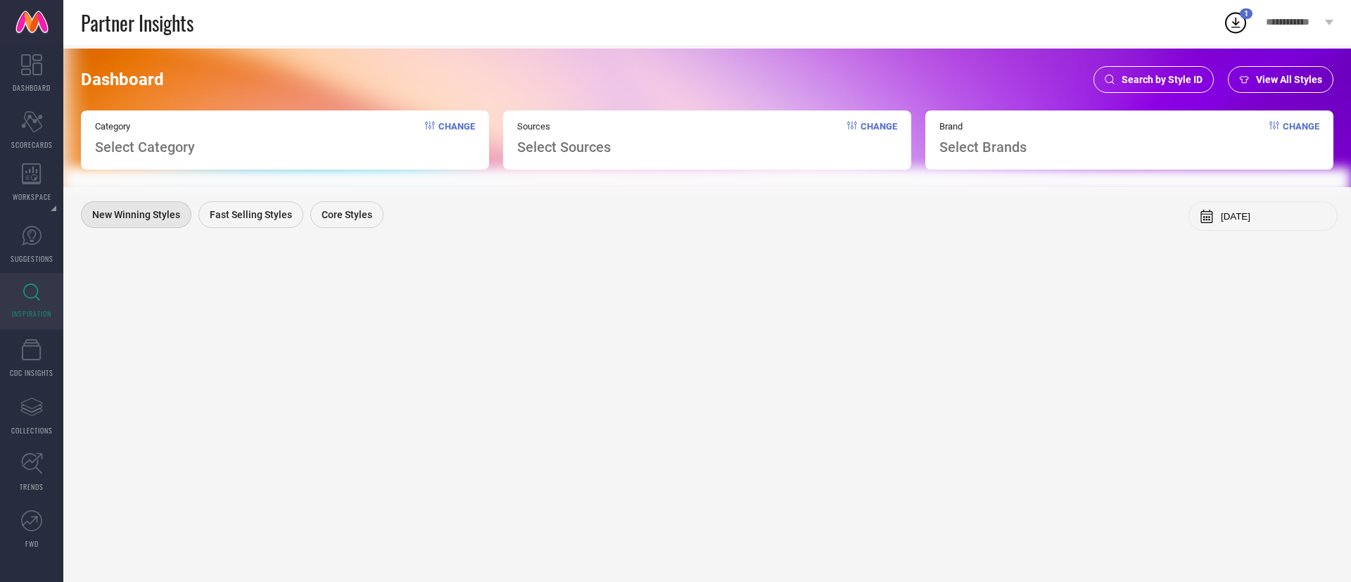
click at [27, 288] on icon at bounding box center [31, 293] width 17 height 18
click at [1125, 70] on div "Search by Style ID" at bounding box center [1154, 79] width 120 height 27
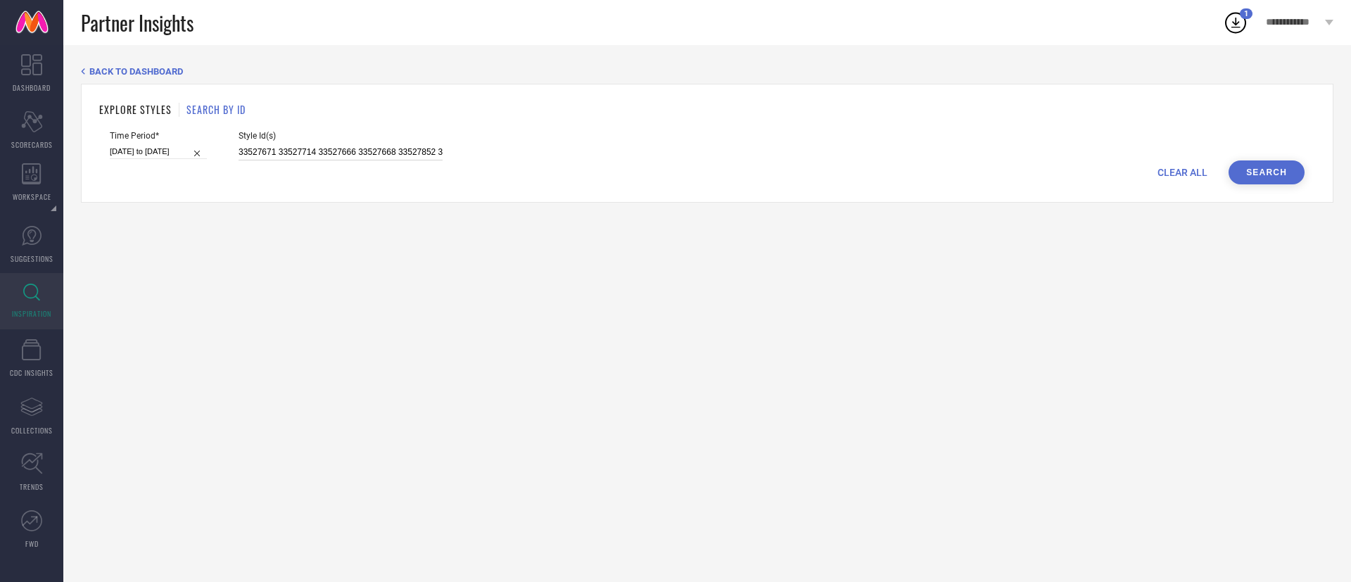
click at [317, 153] on input "33527671 33527714 33527666 33527668 33527852 33528253 33527787 33527822 3352772…" at bounding box center [341, 152] width 204 height 16
click at [1264, 167] on button "Search" at bounding box center [1267, 172] width 76 height 24
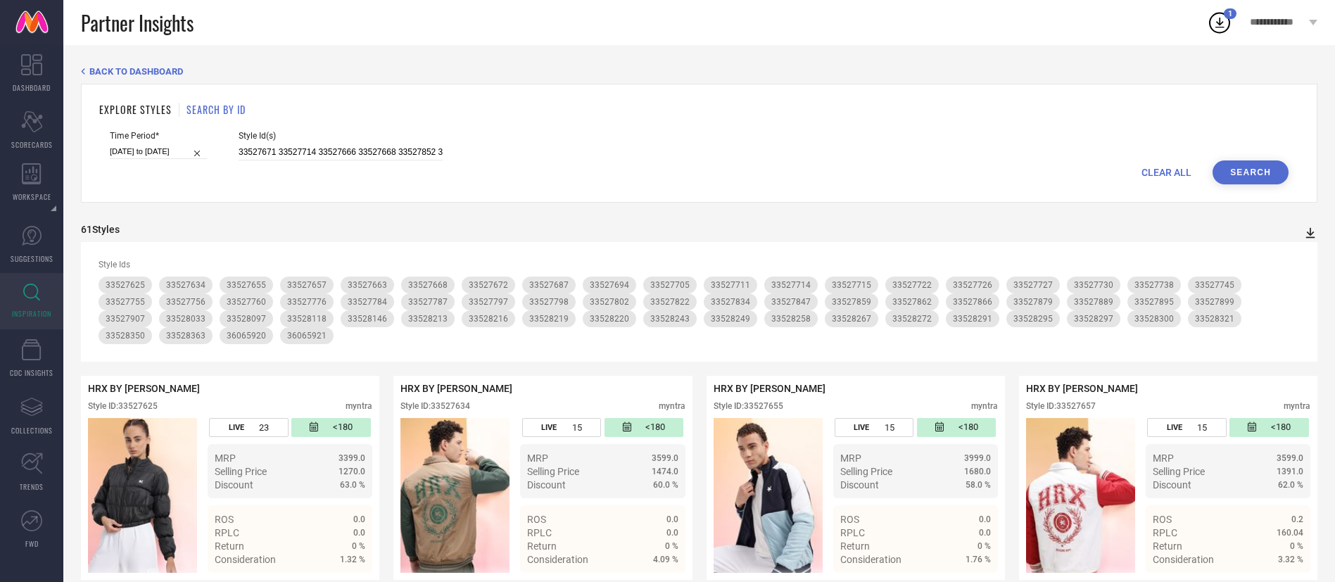
click at [1312, 227] on icon at bounding box center [1310, 233] width 14 height 14
click at [1288, 284] on li "CSV" at bounding box center [1294, 277] width 37 height 20
